Goal: Find specific page/section: Find specific page/section

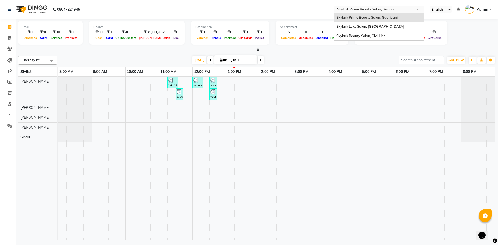
click at [359, 9] on input "text" at bounding box center [373, 9] width 75 height 5
click at [359, 24] on div "Skylark Luxe Salon, [GEOGRAPHIC_DATA]" at bounding box center [379, 26] width 90 height 9
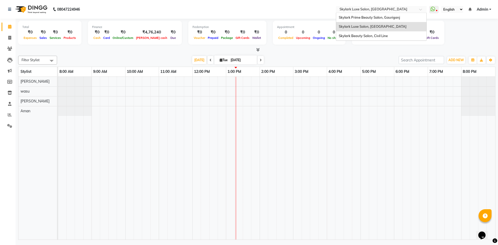
click at [384, 8] on input "text" at bounding box center [375, 9] width 75 height 5
click at [378, 17] on span "Skylark Prime Beauty Salon, Gauriganj" at bounding box center [369, 17] width 61 height 4
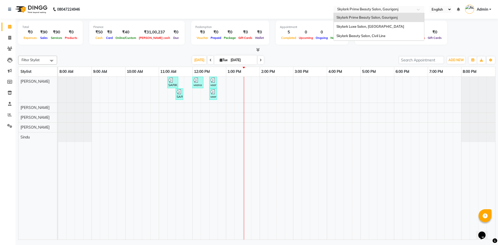
click at [394, 11] on input "text" at bounding box center [373, 9] width 75 height 5
click at [389, 28] on div "Skylark Luxe Salon, [GEOGRAPHIC_DATA]" at bounding box center [379, 26] width 90 height 9
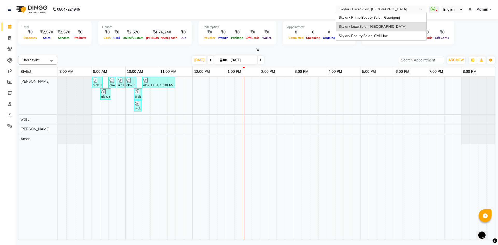
click at [365, 6] on div "Select Location × Skylark Luxe Salon, R S Mall" at bounding box center [381, 9] width 91 height 7
click at [360, 34] on span "Skylark Beauty Salon, Civil Line" at bounding box center [363, 36] width 49 height 4
